Goal: Task Accomplishment & Management: Use online tool/utility

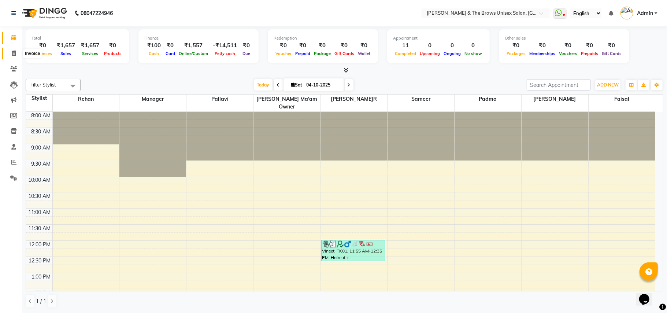
click at [12, 53] on icon at bounding box center [14, 53] width 4 height 5
select select "872"
select select "service"
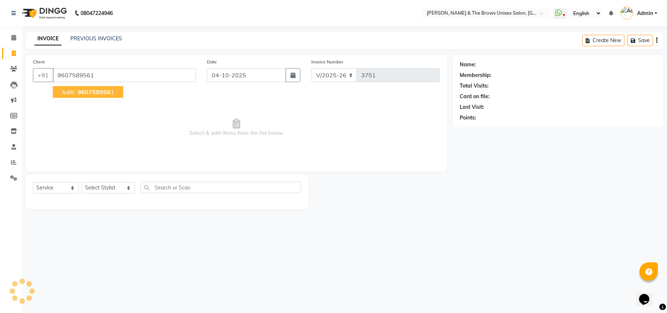
type input "9607589561"
click at [100, 94] on span "960758956" at bounding box center [94, 91] width 33 height 7
select select "3: Object"
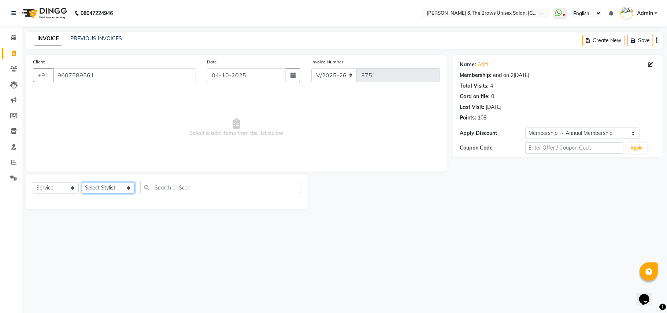
click at [121, 189] on select "Select Stylist [PERSON_NAME] [PERSON_NAME] manager padma [PERSON_NAME] [PERSON_…" at bounding box center [108, 187] width 53 height 11
select select "92400"
click at [82, 182] on select "Select Stylist [PERSON_NAME] [PERSON_NAME] manager padma [PERSON_NAME] [PERSON_…" at bounding box center [108, 187] width 53 height 11
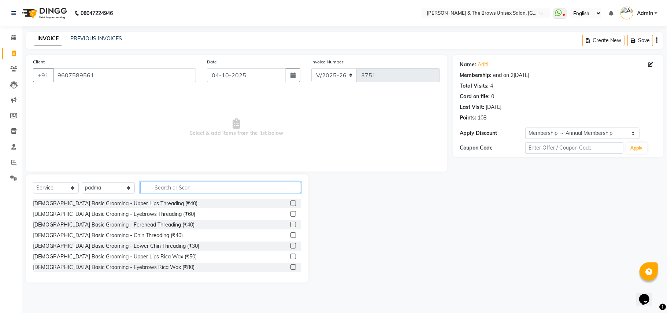
click at [148, 186] on input "text" at bounding box center [220, 187] width 161 height 11
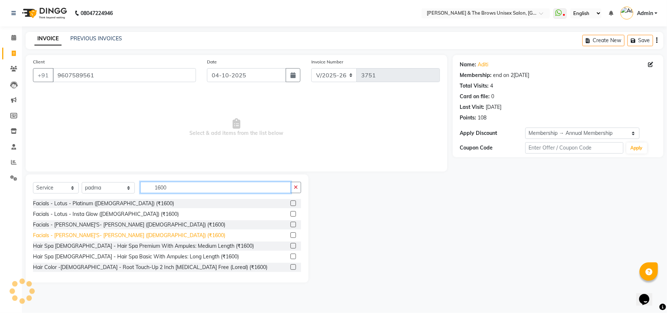
type input "1600"
click at [84, 235] on div "Facials - [PERSON_NAME]'S- [PERSON_NAME] ([DEMOGRAPHIC_DATA]) (₹1600)" at bounding box center [129, 236] width 192 height 8
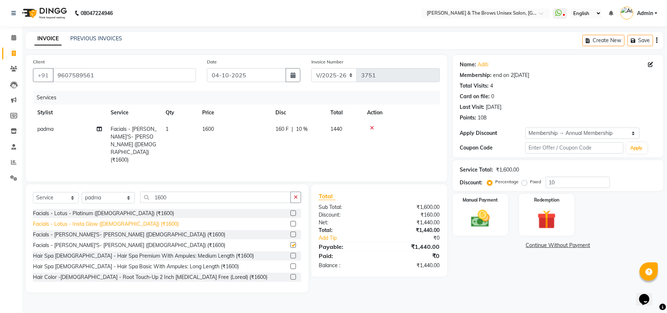
checkbox input "false"
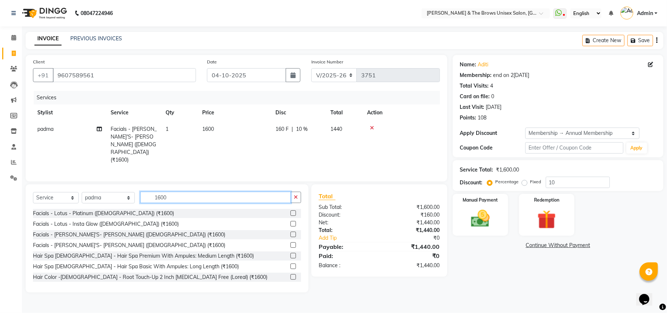
click at [173, 192] on input "1600" at bounding box center [215, 197] width 151 height 11
type input "1"
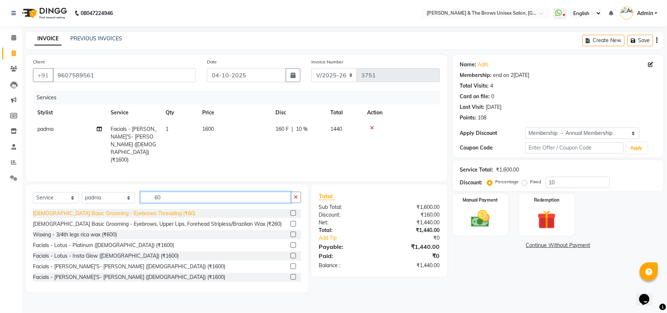
type input "60"
click at [141, 210] on div "[DEMOGRAPHIC_DATA] Basic Grooming - Eyebrows Threading (₹60)" at bounding box center [114, 214] width 162 height 8
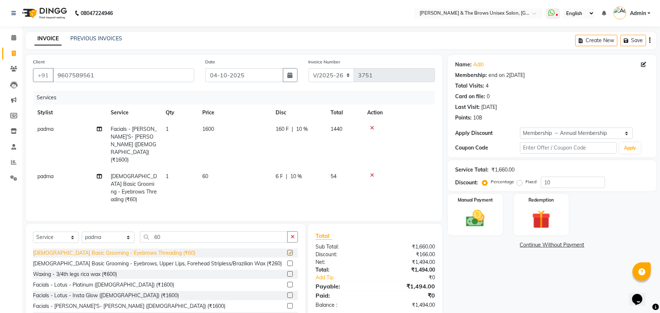
checkbox input "false"
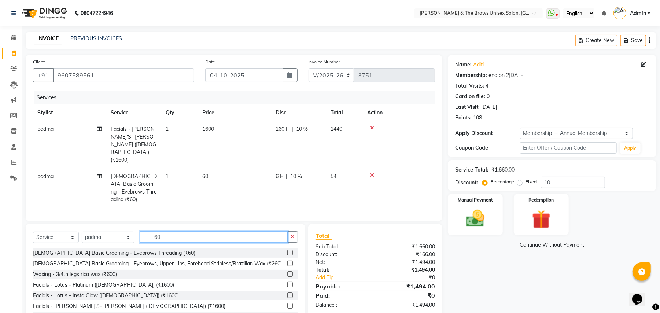
click at [163, 231] on input "60" at bounding box center [214, 236] width 148 height 11
type input "6"
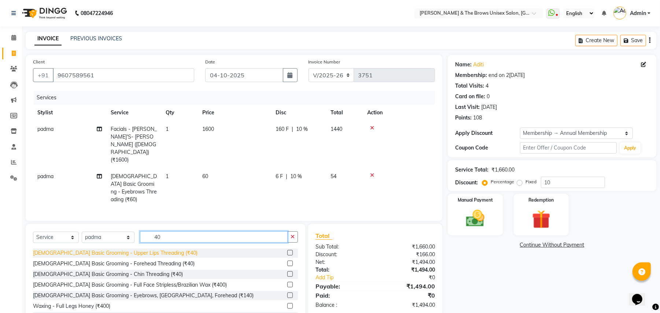
type input "40"
click at [147, 249] on div "[DEMOGRAPHIC_DATA] Basic Grooming - Upper Lips Threading (₹40)" at bounding box center [115, 253] width 165 height 8
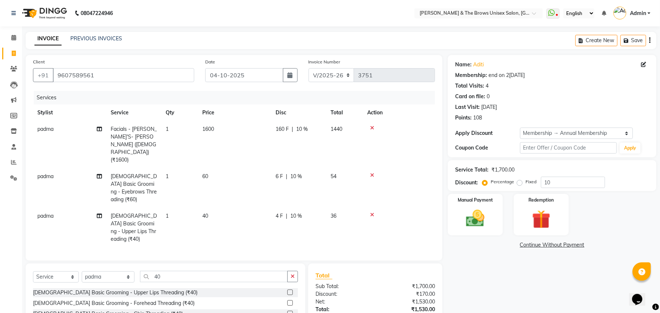
drag, startPoint x: 148, startPoint y: 270, endPoint x: 192, endPoint y: 260, distance: 45.1
click at [151, 289] on div "[DEMOGRAPHIC_DATA] Basic Grooming - Upper Lips Threading (₹40)" at bounding box center [115, 293] width 165 height 8
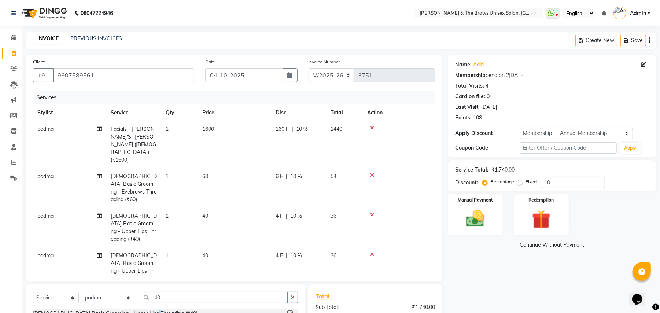
checkbox input "false"
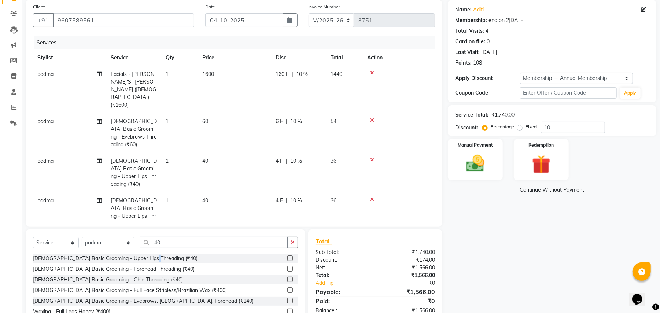
scroll to position [78, 0]
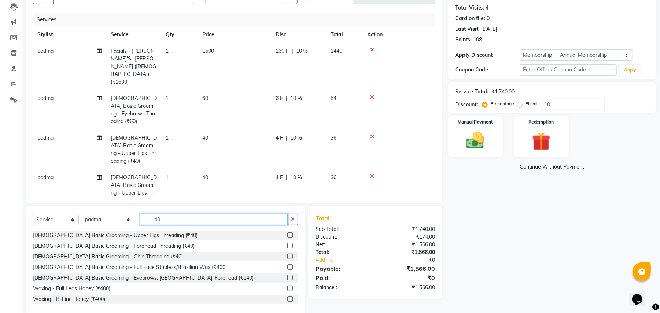
click at [170, 214] on input "40" at bounding box center [214, 219] width 148 height 11
type input "4"
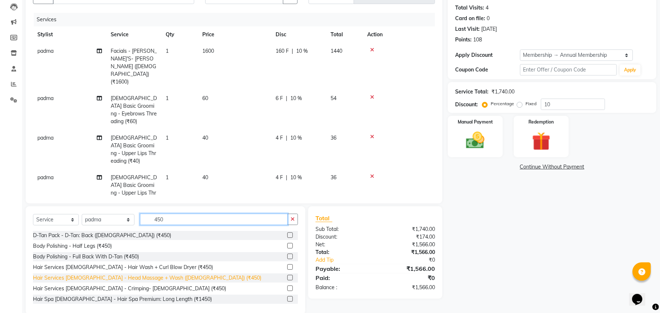
type input "450"
click at [145, 274] on div "Hair Services [DEMOGRAPHIC_DATA] - Head Massage + Wash ([DEMOGRAPHIC_DATA]) (₹4…" at bounding box center [147, 278] width 228 height 8
checkbox input "false"
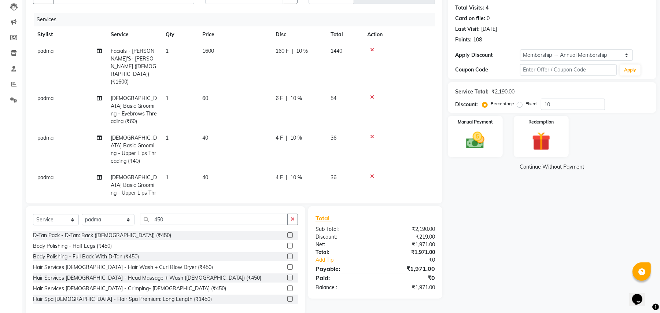
click at [208, 130] on td "40" at bounding box center [234, 150] width 73 height 40
select select "92400"
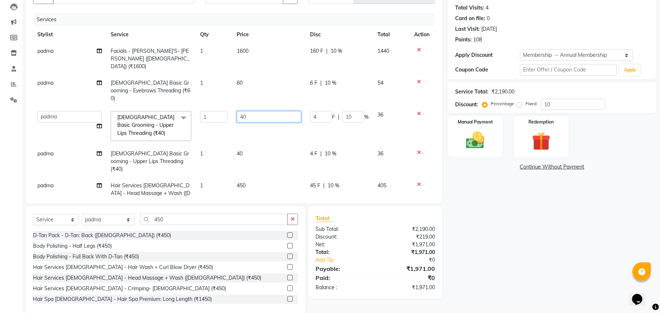
click at [256, 111] on input "40" at bounding box center [269, 116] width 64 height 11
type input "4"
type input "80"
click at [524, 236] on div "Name: Aditi Membership: end on [DATE] Total Visits: 4 Card on file: 0 Last Visi…" at bounding box center [555, 145] width 214 height 337
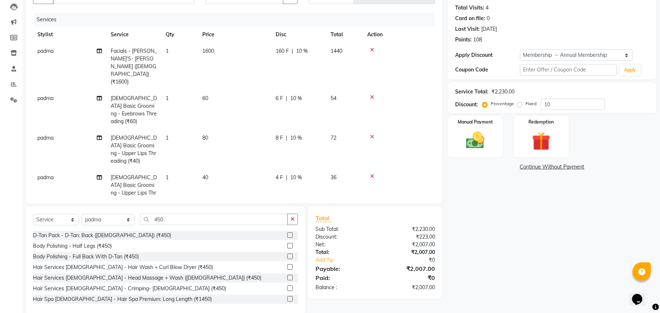
click at [207, 90] on td "60" at bounding box center [234, 110] width 73 height 40
select select "92400"
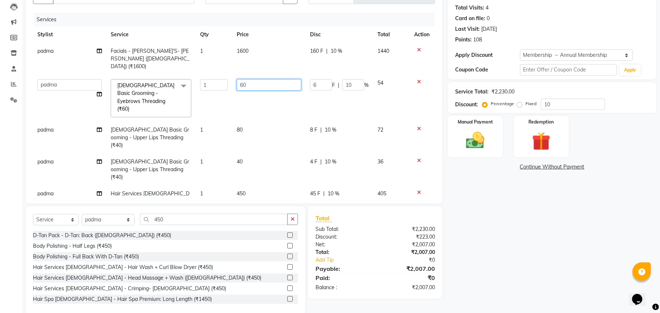
click at [258, 79] on input "60" at bounding box center [269, 84] width 64 height 11
type input "6"
type input "100"
click at [495, 202] on div "Name: Aditi Membership: end on [DATE] Total Visits: 4 Card on file: 0 Last Visi…" at bounding box center [555, 145] width 214 height 337
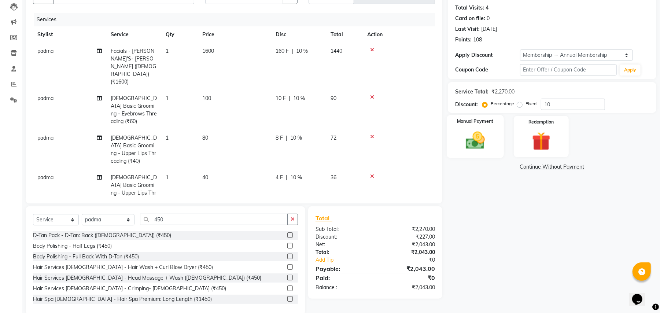
click at [491, 145] on div "Manual Payment" at bounding box center [475, 136] width 57 height 43
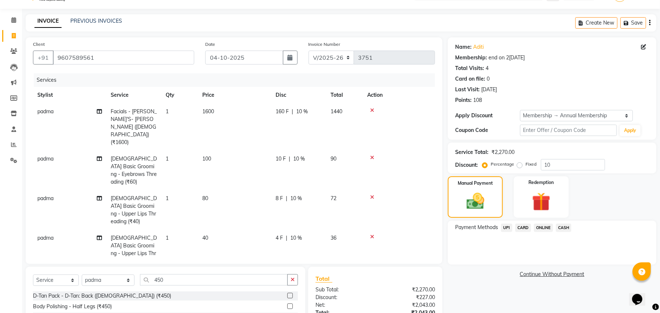
scroll to position [0, 0]
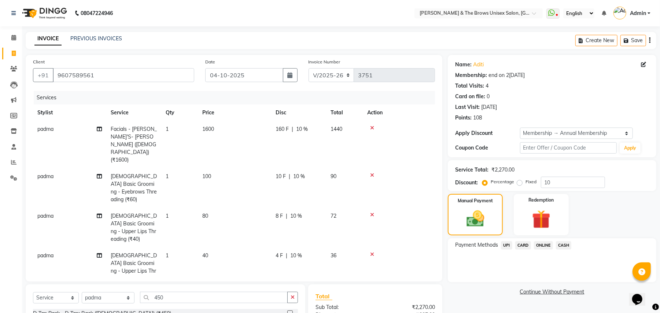
click at [47, 129] on span "padma" at bounding box center [45, 129] width 16 height 7
select select "92400"
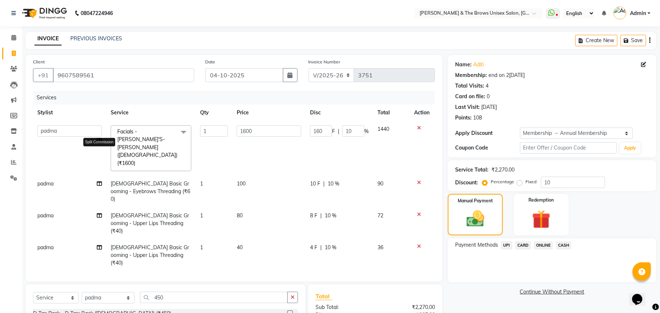
click at [97, 141] on icon at bounding box center [99, 140] width 5 height 5
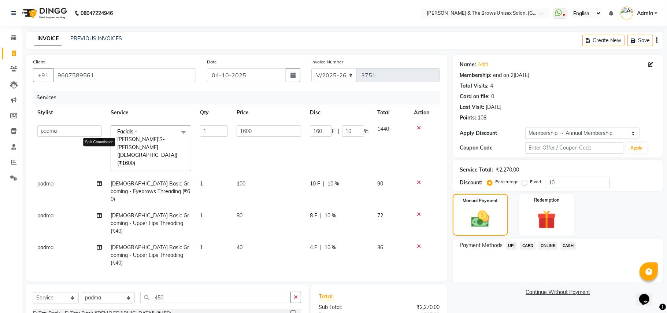
select select "92400"
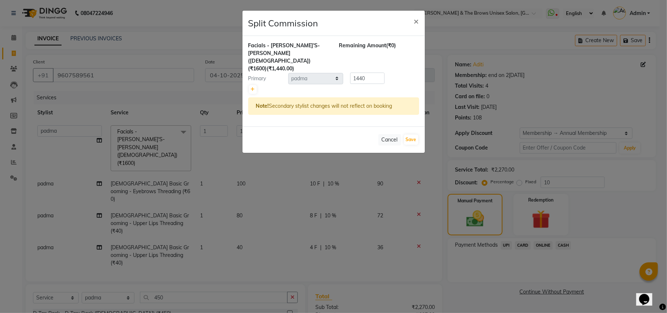
click at [128, 105] on ngb-modal-window "Split Commission × Facials - [PERSON_NAME]'S- Sensi Glow ([DEMOGRAPHIC_DATA]) (…" at bounding box center [333, 156] width 667 height 313
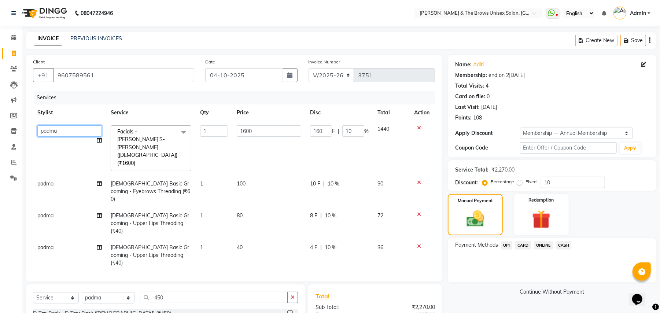
click at [59, 129] on select "[PERSON_NAME] [PERSON_NAME] manager padma [PERSON_NAME] [PERSON_NAME] ma'am own…" at bounding box center [69, 130] width 64 height 11
select select "35213"
click at [59, 176] on td "padma" at bounding box center [69, 192] width 73 height 32
select select "92400"
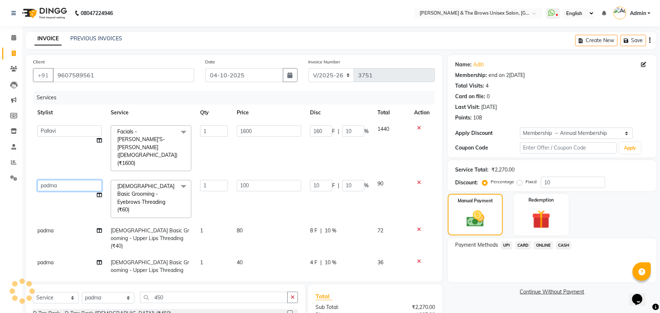
click at [64, 180] on select "[PERSON_NAME] [PERSON_NAME] manager padma [PERSON_NAME] [PERSON_NAME] ma'am own…" at bounding box center [69, 185] width 64 height 11
select select "35213"
click at [51, 227] on span "padma" at bounding box center [45, 230] width 16 height 7
select select "92400"
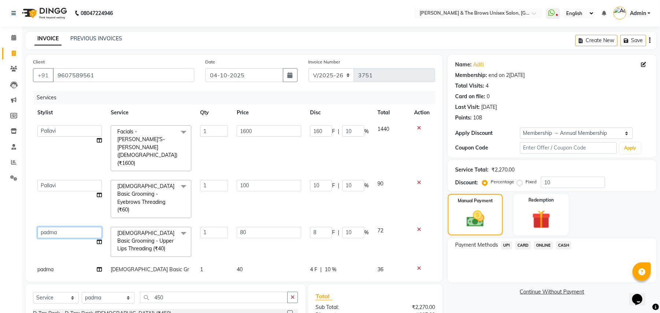
click at [60, 227] on select "[PERSON_NAME] [PERSON_NAME] manager padma [PERSON_NAME] [PERSON_NAME] ma'am own…" at bounding box center [69, 232] width 64 height 11
select select "35213"
click at [50, 266] on span "padma" at bounding box center [45, 269] width 16 height 7
select select "92400"
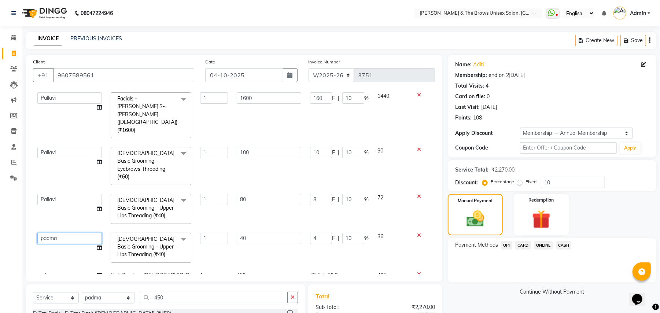
click at [72, 233] on select "[PERSON_NAME] [PERSON_NAME] manager padma [PERSON_NAME] [PERSON_NAME] ma'am own…" at bounding box center [69, 238] width 64 height 11
select select "35213"
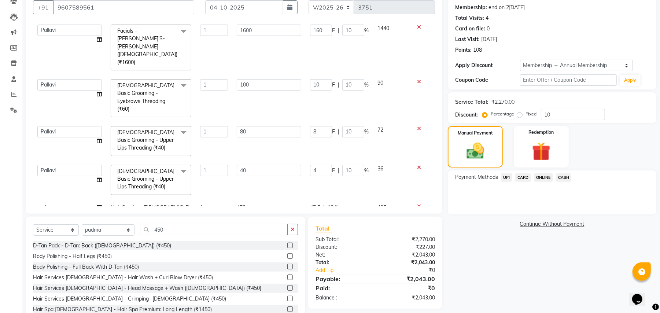
scroll to position [90, 0]
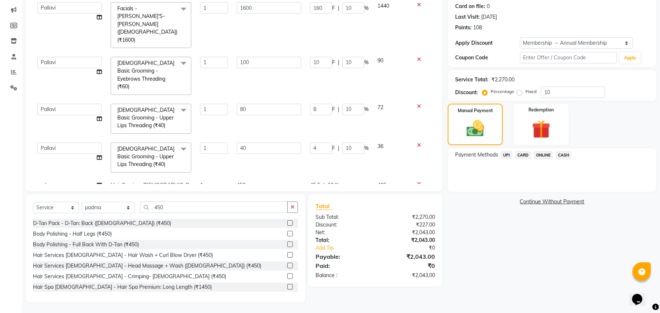
click at [56, 177] on td "padma" at bounding box center [69, 193] width 73 height 32
select select "92400"
click at [66, 181] on select "[PERSON_NAME] [PERSON_NAME] manager padma [PERSON_NAME] [PERSON_NAME] ma'am own…" at bounding box center [69, 186] width 64 height 11
select select "93491"
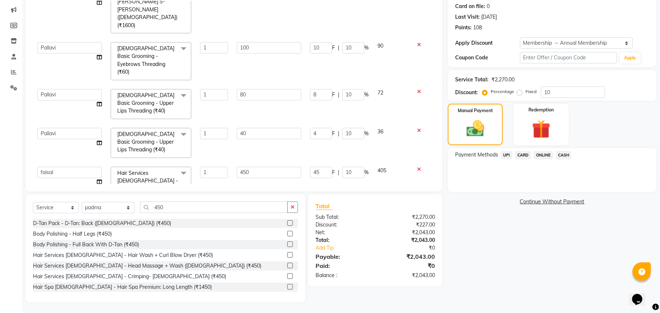
click at [507, 155] on span "UPI" at bounding box center [506, 155] width 11 height 8
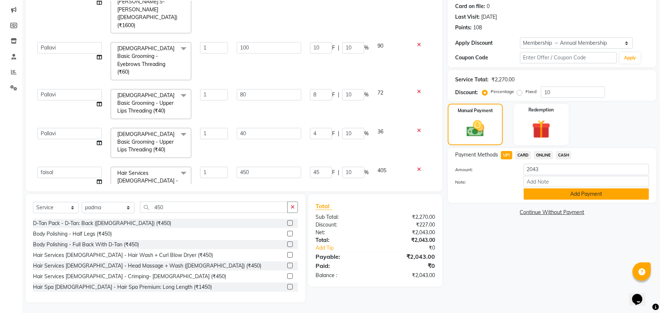
click at [558, 191] on button "Add Payment" at bounding box center [586, 193] width 125 height 11
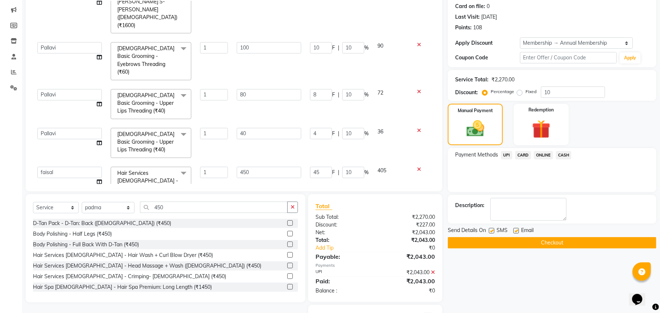
drag, startPoint x: 490, startPoint y: 229, endPoint x: 502, endPoint y: 235, distance: 13.5
click at [492, 229] on label at bounding box center [491, 230] width 5 height 5
click at [492, 229] on input "checkbox" at bounding box center [491, 231] width 5 height 5
checkbox input "false"
click at [507, 239] on button "Checkout" at bounding box center [552, 242] width 208 height 11
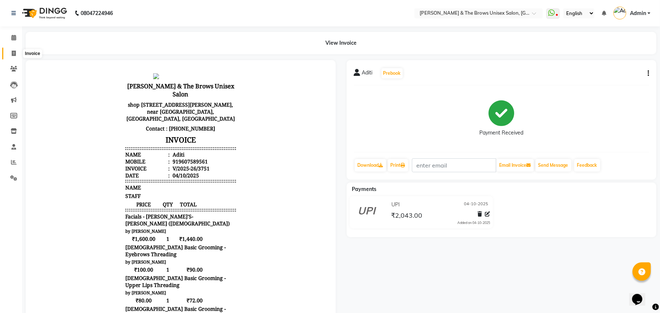
click at [13, 50] on span at bounding box center [13, 53] width 13 height 8
select select "service"
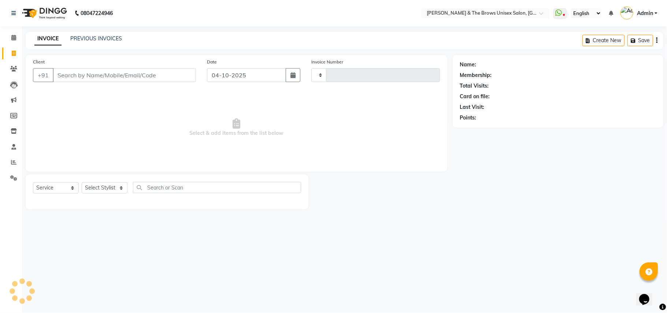
type input "3752"
select select "872"
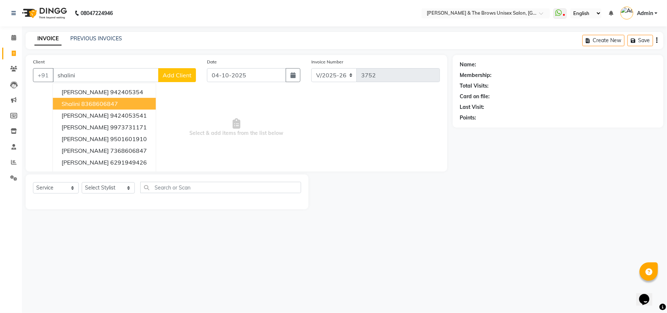
type input "shalini"
click at [174, 77] on span "Add Client" at bounding box center [177, 74] width 29 height 7
select select "22"
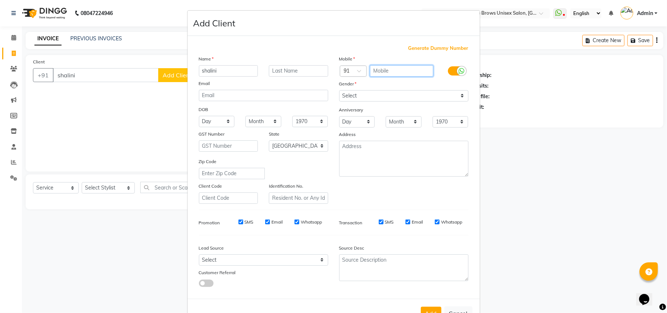
click at [378, 68] on input "text" at bounding box center [401, 70] width 63 height 11
type input "9935246182"
click at [427, 307] on button "Add" at bounding box center [431, 313] width 21 height 13
click at [431, 308] on button "Add" at bounding box center [431, 313] width 21 height 13
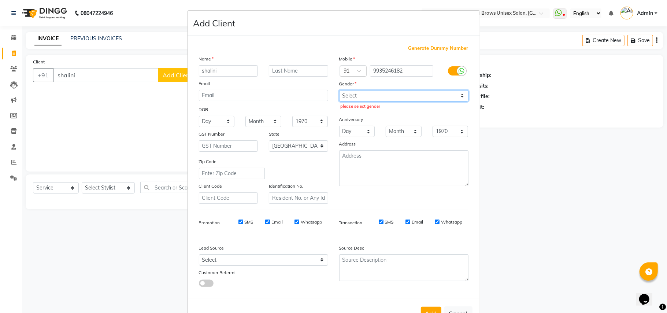
drag, startPoint x: 459, startPoint y: 96, endPoint x: 455, endPoint y: 100, distance: 5.7
click at [459, 97] on select "Select [DEMOGRAPHIC_DATA] [DEMOGRAPHIC_DATA] Other Prefer Not To Say" at bounding box center [403, 95] width 129 height 11
select select "[DEMOGRAPHIC_DATA]"
click at [339, 90] on select "Select [DEMOGRAPHIC_DATA] [DEMOGRAPHIC_DATA] Other Prefer Not To Say" at bounding box center [403, 95] width 129 height 11
click at [426, 307] on button "Add" at bounding box center [431, 313] width 21 height 13
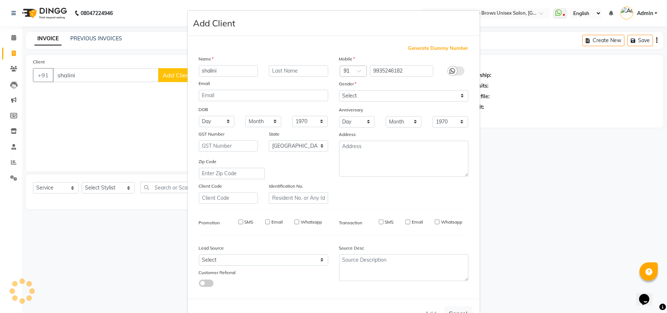
type input "9935246182"
select select
select select "null"
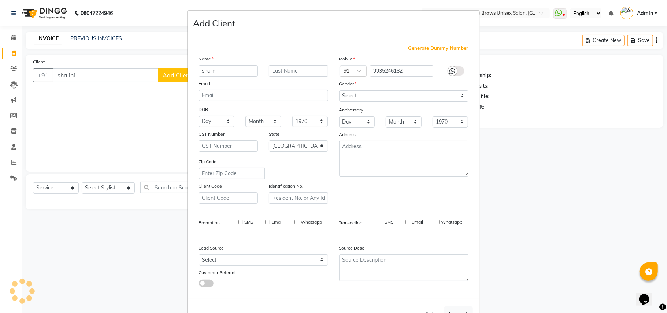
select select
checkbox input "false"
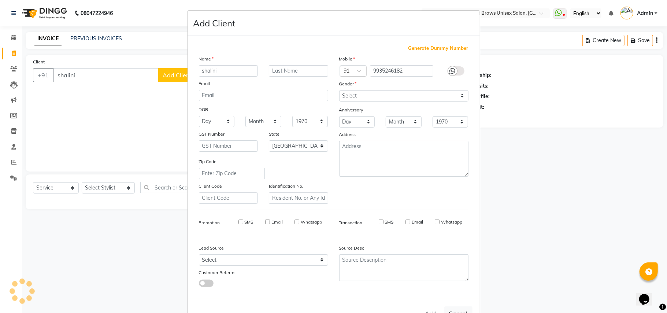
checkbox input "false"
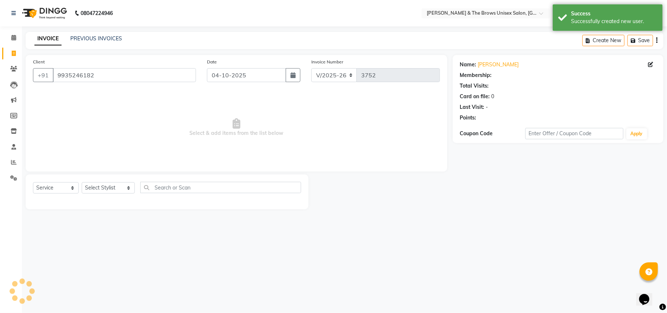
select select "1: Object"
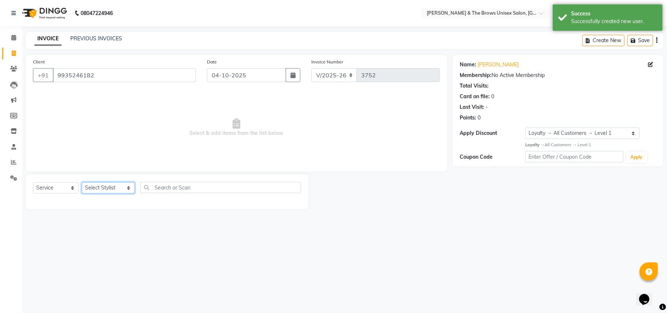
click at [121, 188] on select "Select Stylist [PERSON_NAME] [PERSON_NAME] manager padma [PERSON_NAME] [PERSON_…" at bounding box center [108, 187] width 53 height 11
select select "35213"
click at [82, 182] on select "Select Stylist [PERSON_NAME] [PERSON_NAME] manager padma [PERSON_NAME] [PERSON_…" at bounding box center [108, 187] width 53 height 11
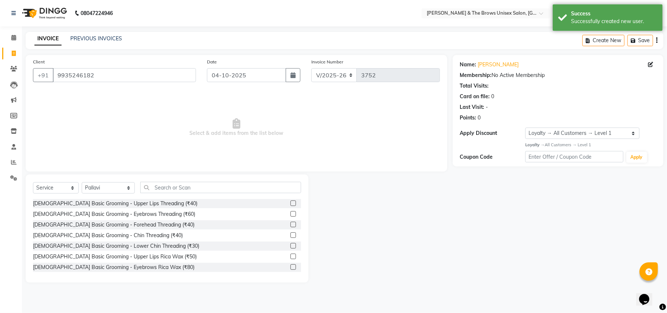
click at [152, 181] on div "Select Service Product Membership Package Voucher Prepaid Gift Card Select Styl…" at bounding box center [167, 228] width 283 height 108
click at [152, 188] on input "text" at bounding box center [220, 187] width 161 height 11
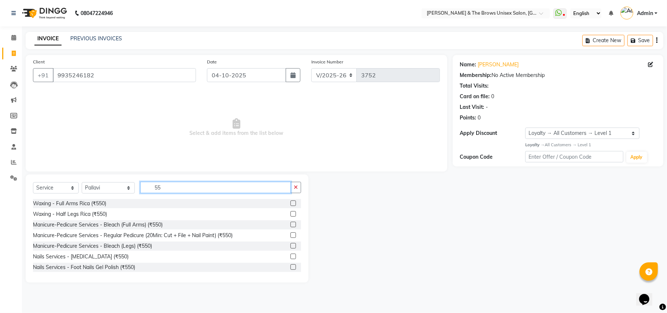
type input "5"
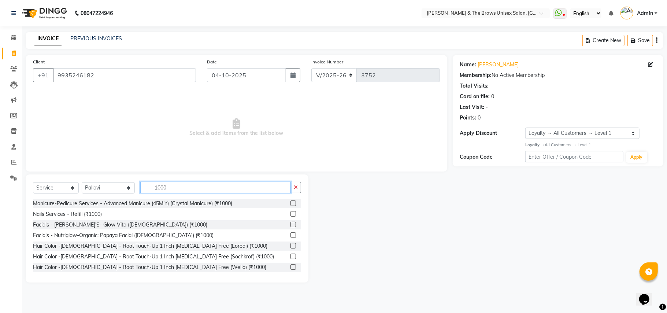
click at [177, 182] on input "1000" at bounding box center [215, 187] width 151 height 11
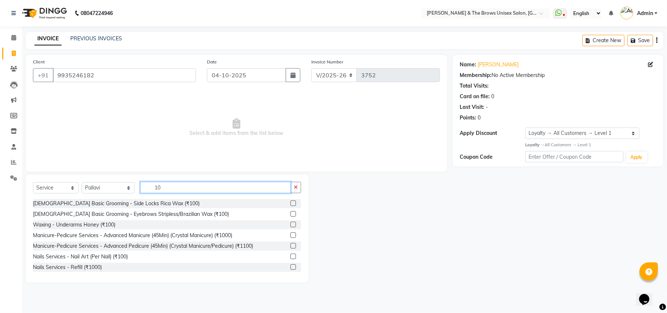
type input "1"
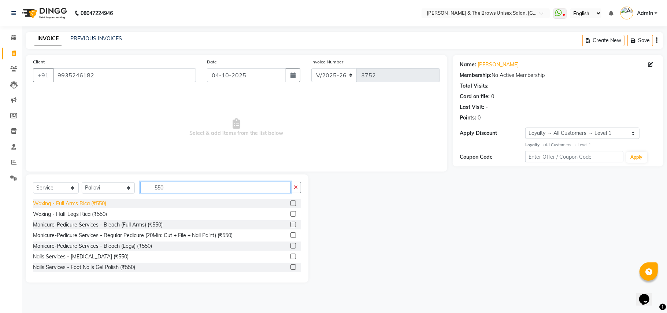
type input "550"
click at [81, 205] on div "Waxing - Full Arms Rica (₹550)" at bounding box center [69, 204] width 73 height 8
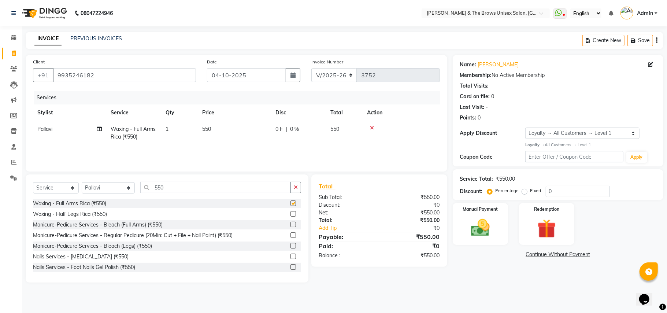
checkbox input "false"
click at [160, 186] on input "550" at bounding box center [215, 187] width 151 height 11
type input "5"
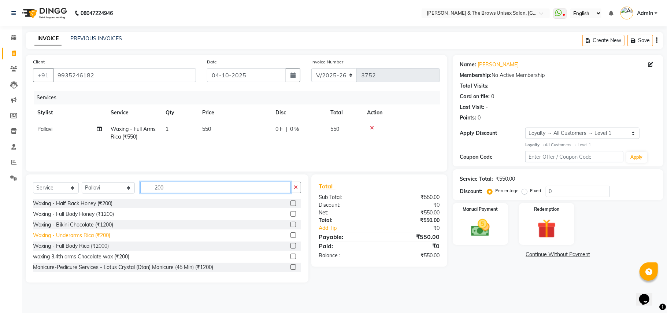
type input "200"
drag, startPoint x: 79, startPoint y: 235, endPoint x: 136, endPoint y: 199, distance: 67.3
click at [84, 232] on div "Waxing - Underarms Rica (₹200)" at bounding box center [71, 236] width 77 height 8
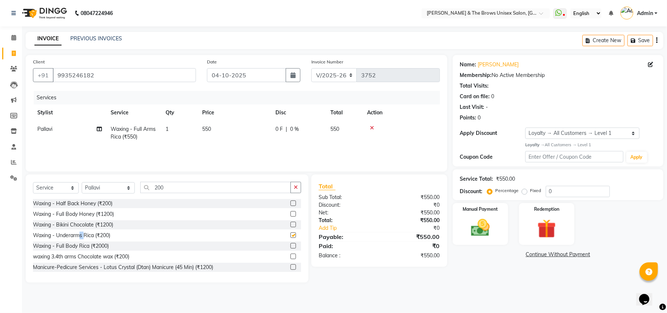
checkbox input "false"
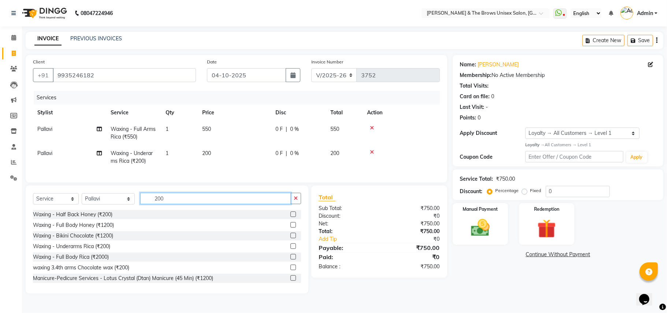
click at [169, 200] on input "200" at bounding box center [215, 198] width 151 height 11
type input "2"
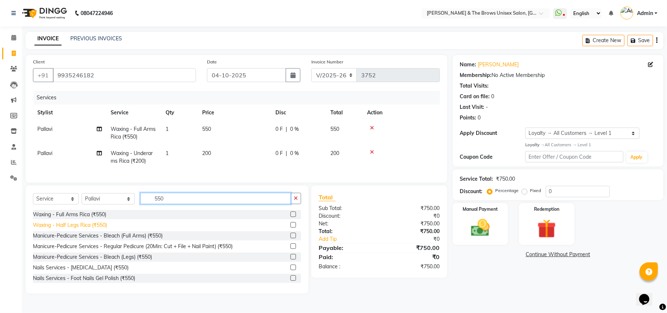
type input "550"
click at [100, 229] on div "Waxing - Half Legs Rica (₹550)" at bounding box center [70, 225] width 74 height 8
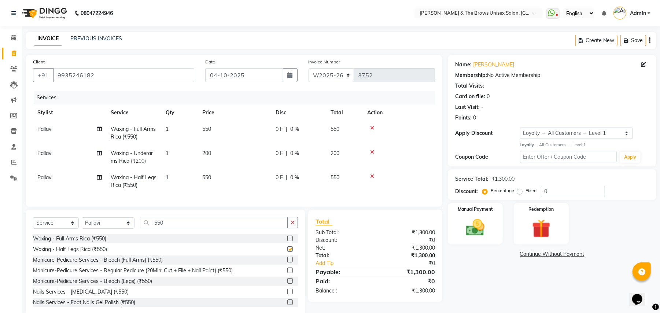
checkbox input "false"
click at [160, 228] on input "550" at bounding box center [214, 222] width 148 height 11
type input "5"
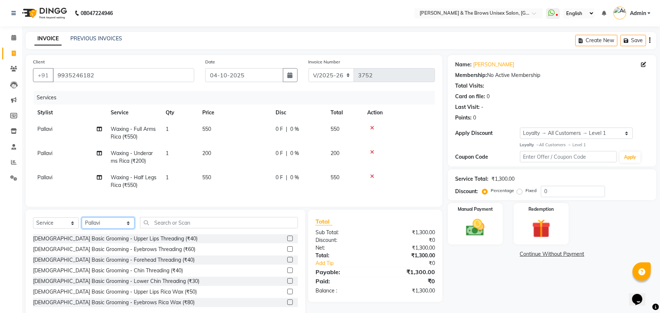
click at [119, 229] on select "Select Stylist [PERSON_NAME] [PERSON_NAME] manager padma [PERSON_NAME] [PERSON_…" at bounding box center [108, 222] width 53 height 11
select select "82231"
click at [82, 225] on select "Select Stylist [PERSON_NAME] [PERSON_NAME] manager padma [PERSON_NAME] [PERSON_…" at bounding box center [108, 222] width 53 height 11
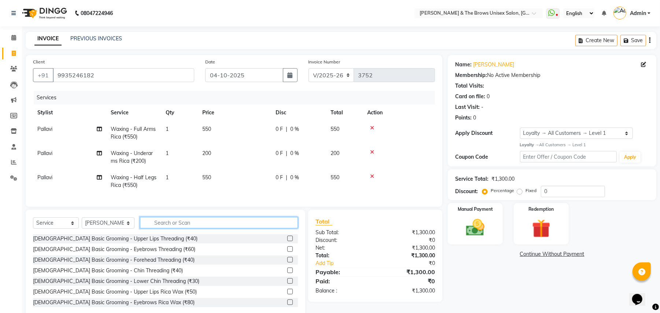
click at [163, 228] on input "text" at bounding box center [219, 222] width 158 height 11
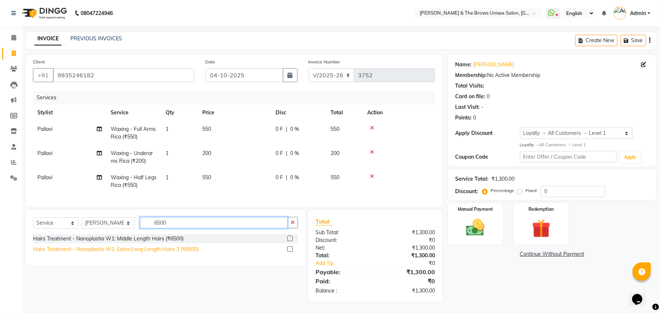
type input "6500"
click at [151, 253] on div "Hairs Treatment - Nanoplastia W2: Extra-Long Length Hairs 3 (₹6500)" at bounding box center [116, 249] width 166 height 8
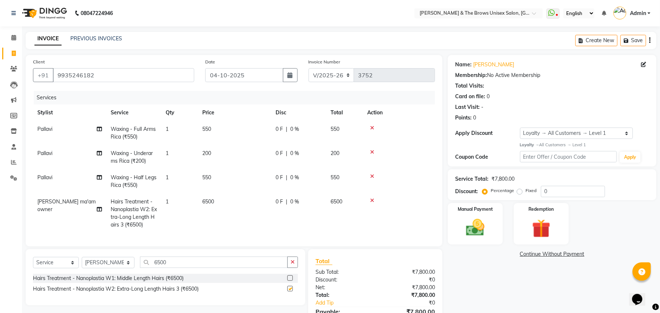
checkbox input "false"
click at [170, 268] on input "6500" at bounding box center [214, 261] width 148 height 11
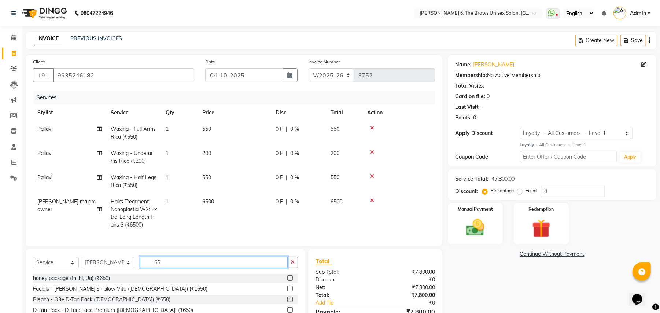
type input "6"
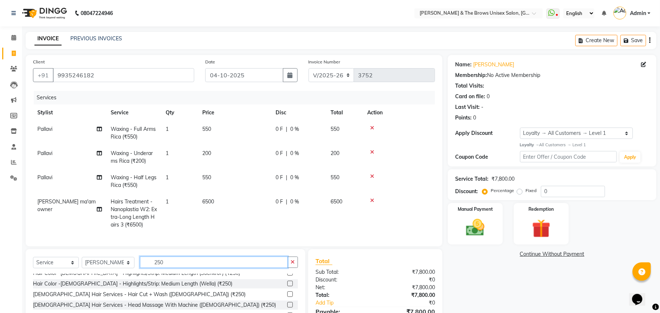
scroll to position [62, 0]
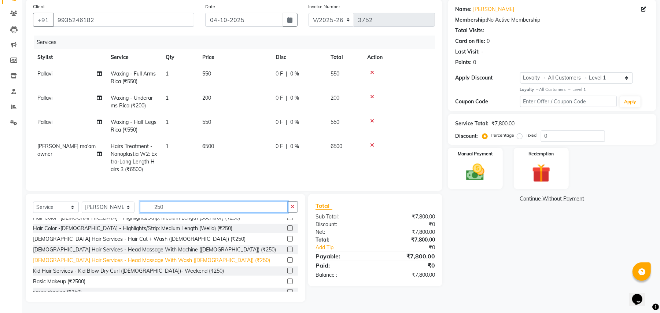
type input "250"
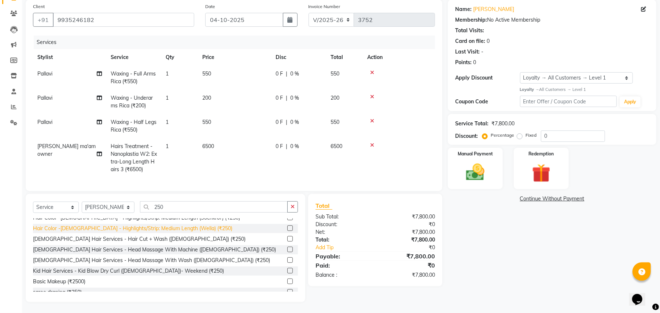
drag, startPoint x: 136, startPoint y: 254, endPoint x: 149, endPoint y: 248, distance: 14.7
click at [136, 256] on div "[DEMOGRAPHIC_DATA] Hair Services - Head Massage With Wash ([DEMOGRAPHIC_DATA]) …" at bounding box center [151, 260] width 237 height 8
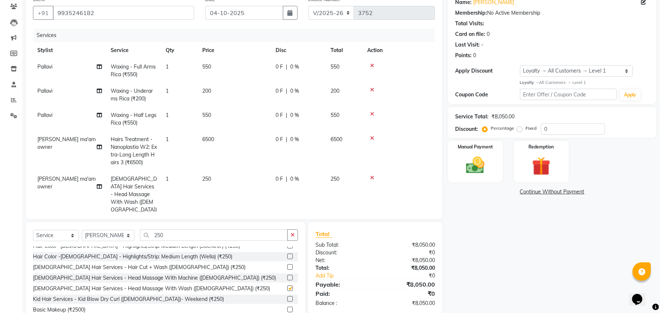
checkbox input "false"
click at [174, 234] on input "250" at bounding box center [214, 234] width 148 height 11
type input "2"
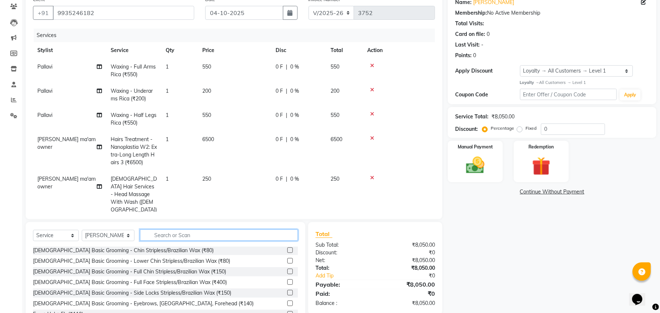
type input "5"
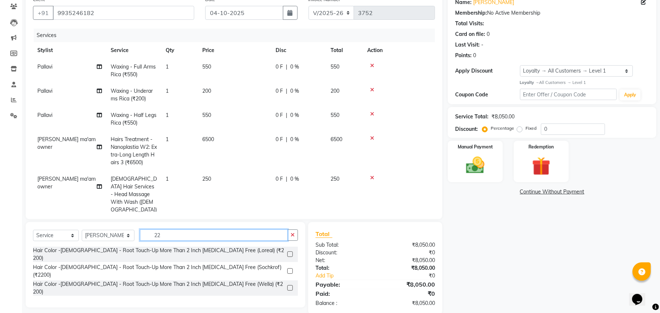
scroll to position [0, 0]
type input "2200"
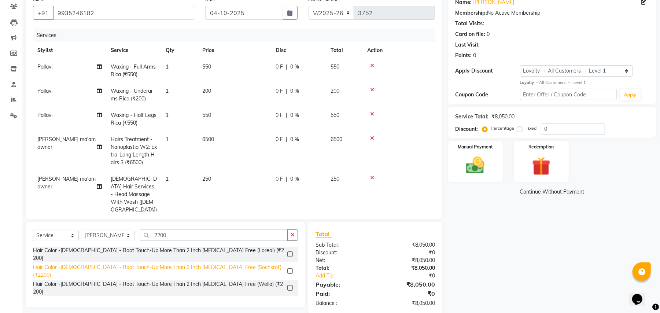
click at [147, 264] on div "Hair Color -[DEMOGRAPHIC_DATA] - Root Touch-Up More Than 2 Inch [MEDICAL_DATA] …" at bounding box center [158, 270] width 251 height 15
checkbox input "false"
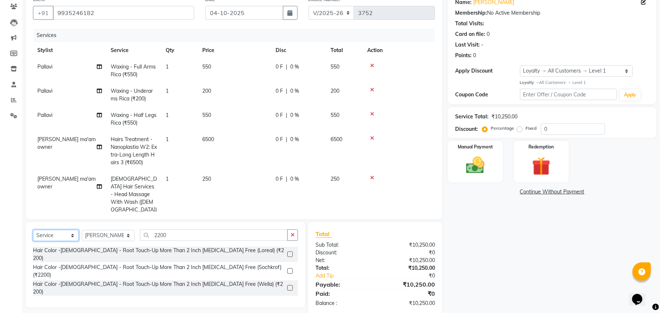
click at [71, 236] on select "Select Service Product Membership Package Voucher Prepaid Gift Card" at bounding box center [56, 235] width 46 height 11
select select "product"
click at [33, 230] on select "Select Service Product Membership Package Voucher Prepaid Gift Card" at bounding box center [56, 235] width 46 height 11
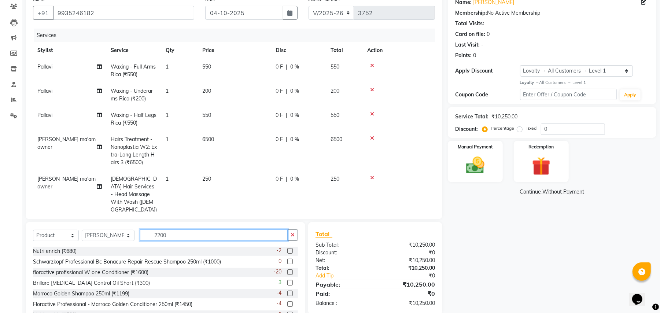
click at [170, 233] on input "2200" at bounding box center [214, 234] width 148 height 11
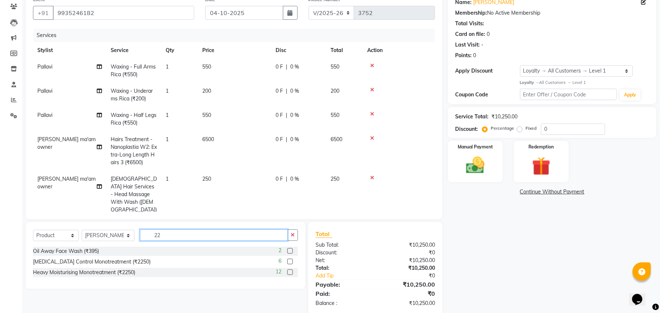
type input "2"
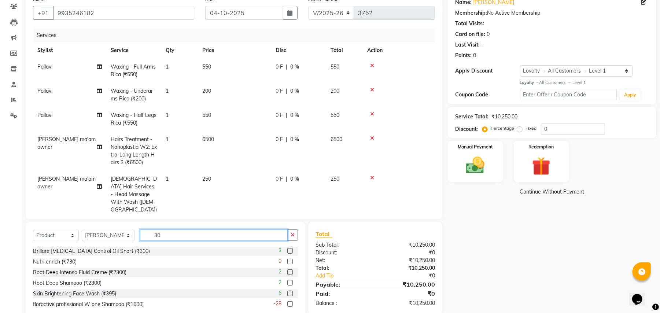
type input "3"
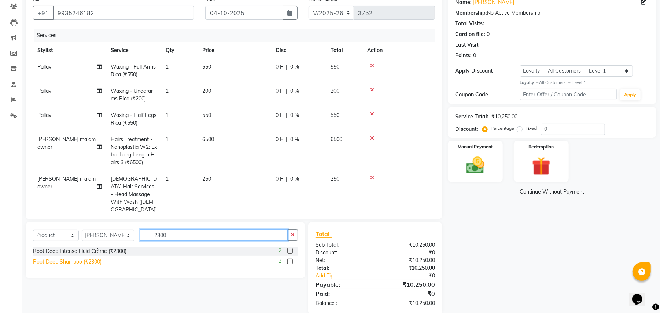
type input "2300"
click at [75, 265] on div "Root Deep Shampoo (₹2300)" at bounding box center [67, 262] width 69 height 8
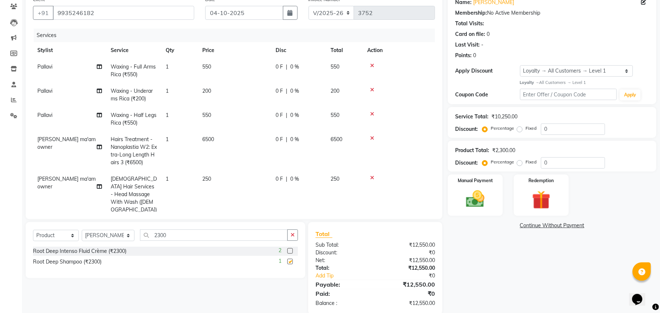
checkbox input "false"
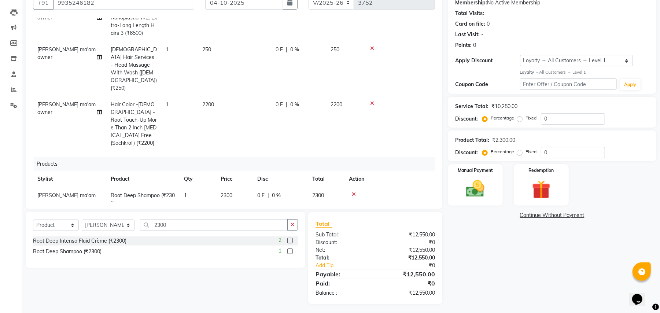
scroll to position [75, 0]
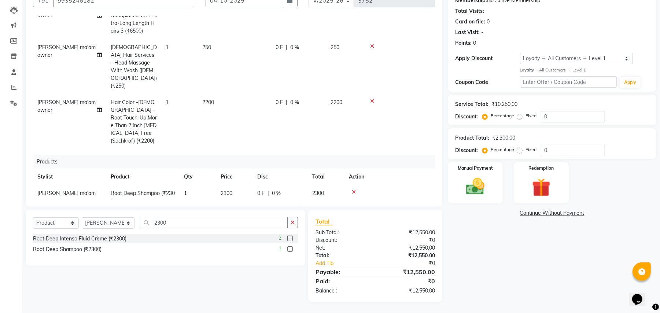
click at [307, 185] on td "0 F | 0 %" at bounding box center [280, 197] width 55 height 24
select select "82231"
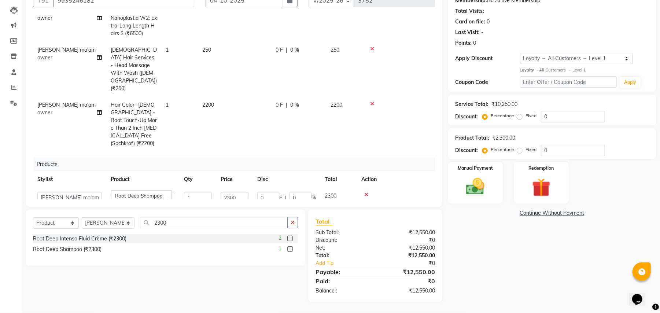
click at [328, 192] on span "2300" at bounding box center [331, 195] width 12 height 7
drag, startPoint x: 332, startPoint y: 170, endPoint x: 323, endPoint y: 169, distance: 8.9
click at [332, 192] on span "2300" at bounding box center [331, 195] width 12 height 7
click at [242, 192] on input "2300" at bounding box center [235, 197] width 28 height 11
type input "2"
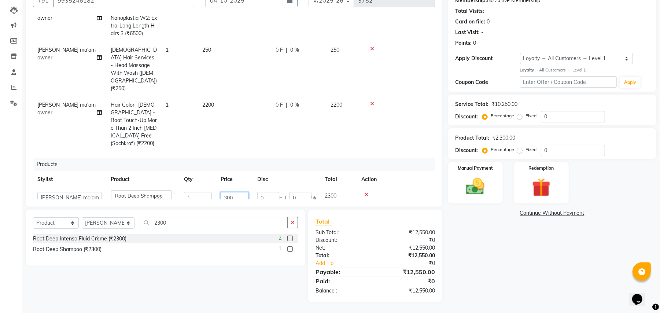
type input "3000"
click at [507, 277] on div "Name:[PERSON_NAME]i Membership: No Active Membership Total Visits: Card on file…" at bounding box center [555, 141] width 214 height 322
click at [488, 192] on img at bounding box center [475, 187] width 32 height 22
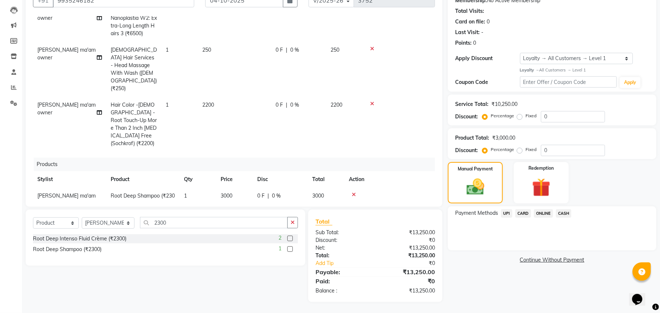
click at [506, 213] on span "UPI" at bounding box center [506, 213] width 11 height 8
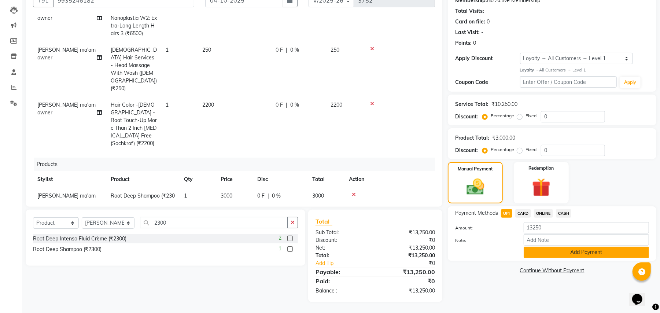
click at [572, 247] on button "Add Payment" at bounding box center [586, 252] width 125 height 11
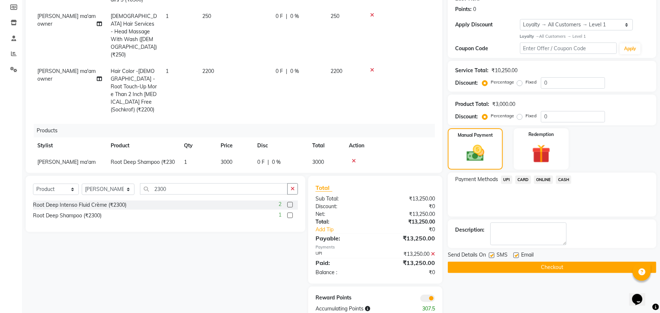
scroll to position [126, 0]
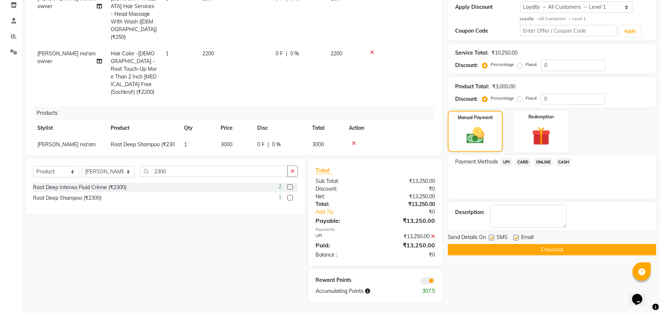
click at [491, 237] on label at bounding box center [491, 237] width 5 height 5
click at [491, 237] on input "checkbox" at bounding box center [491, 238] width 5 height 5
checkbox input "false"
click at [506, 246] on button "Checkout" at bounding box center [552, 249] width 208 height 11
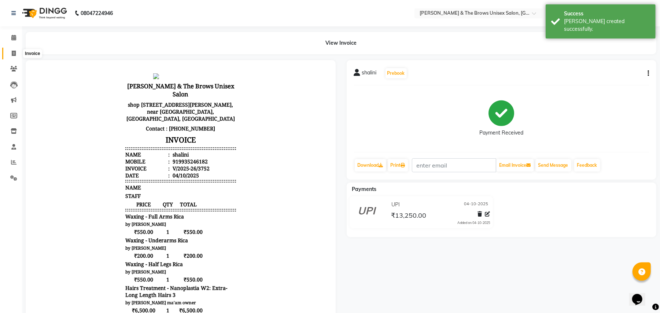
click at [11, 51] on span at bounding box center [13, 53] width 13 height 8
select select "service"
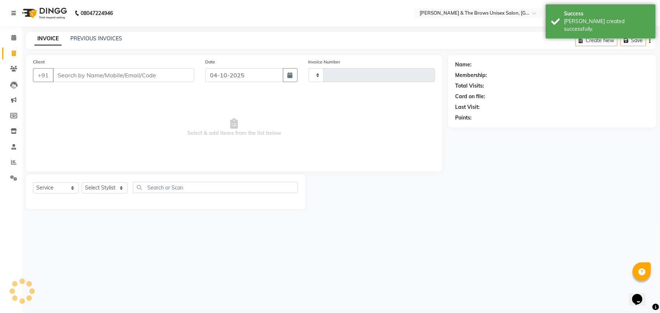
type input "3753"
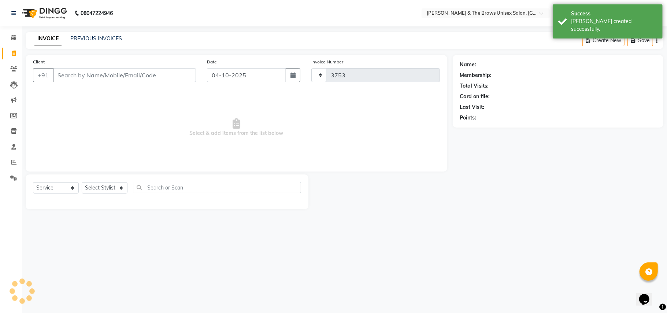
select select "872"
click at [11, 159] on span at bounding box center [13, 162] width 13 height 8
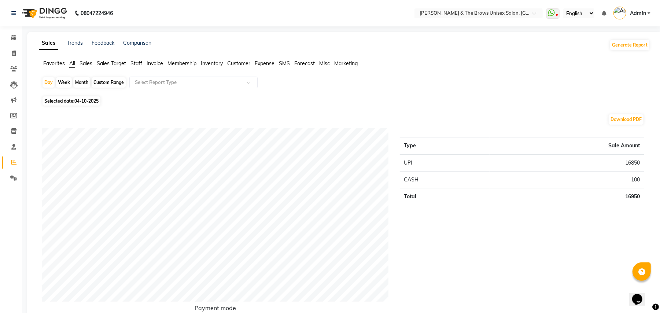
click at [649, 13] on link "Admin" at bounding box center [631, 13] width 37 height 12
click at [606, 51] on link "Sign out" at bounding box center [612, 52] width 67 height 11
